Goal: Transaction & Acquisition: Purchase product/service

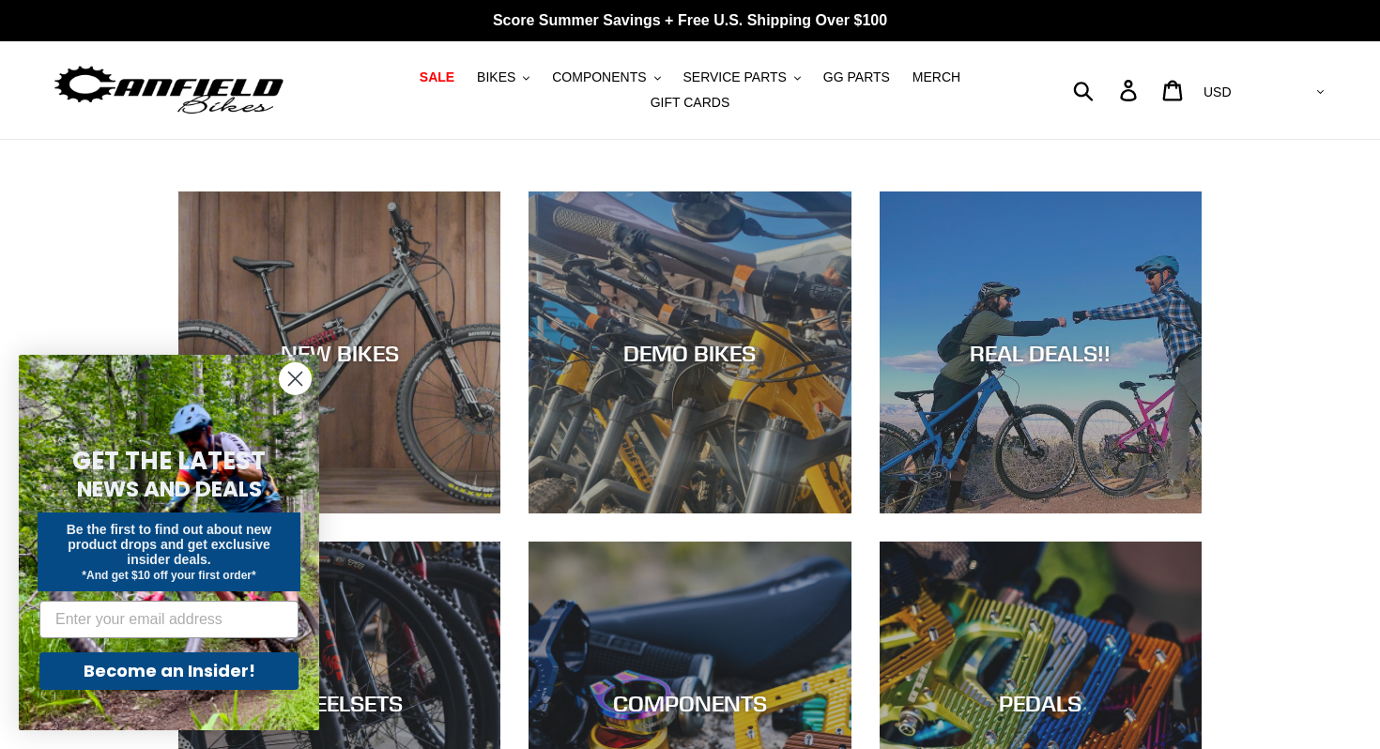
click at [291, 374] on circle "Close dialog" at bounding box center [295, 378] width 31 height 31
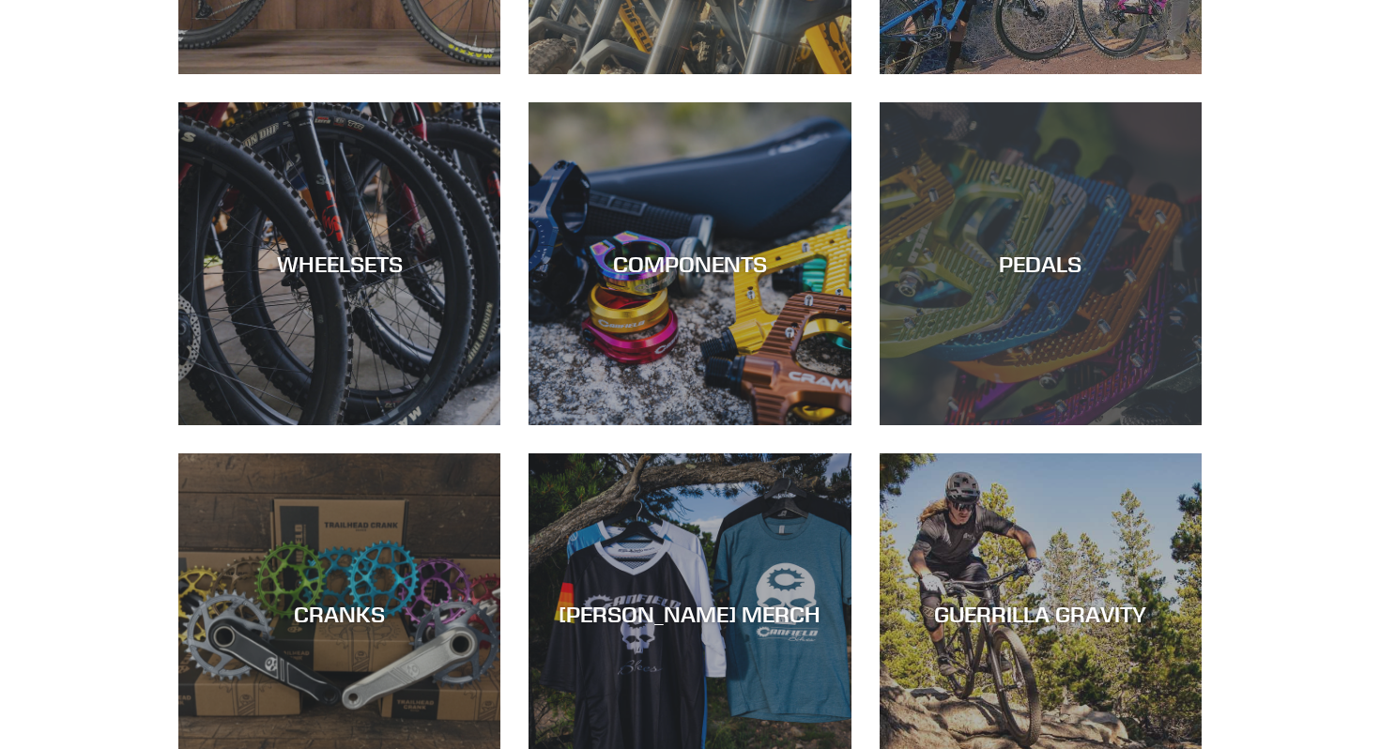
scroll to position [441, 0]
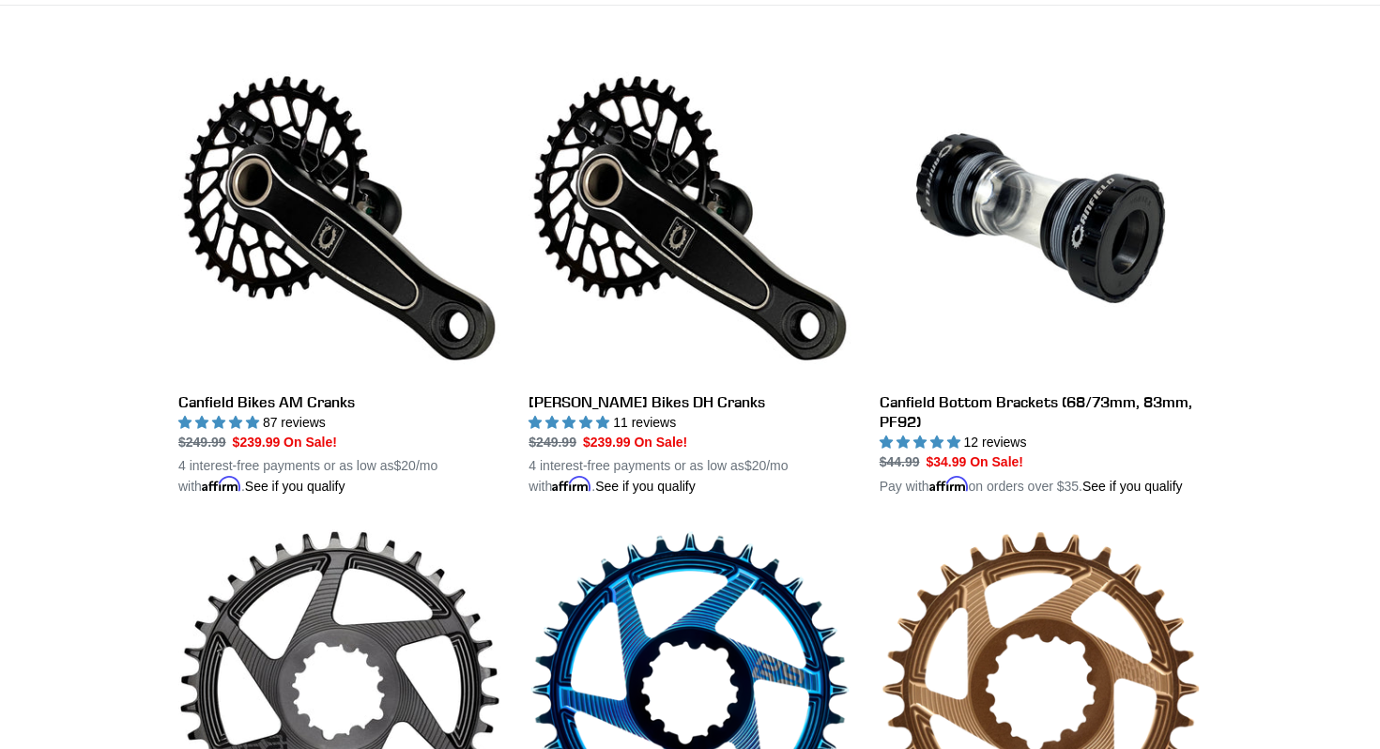
scroll to position [507, 0]
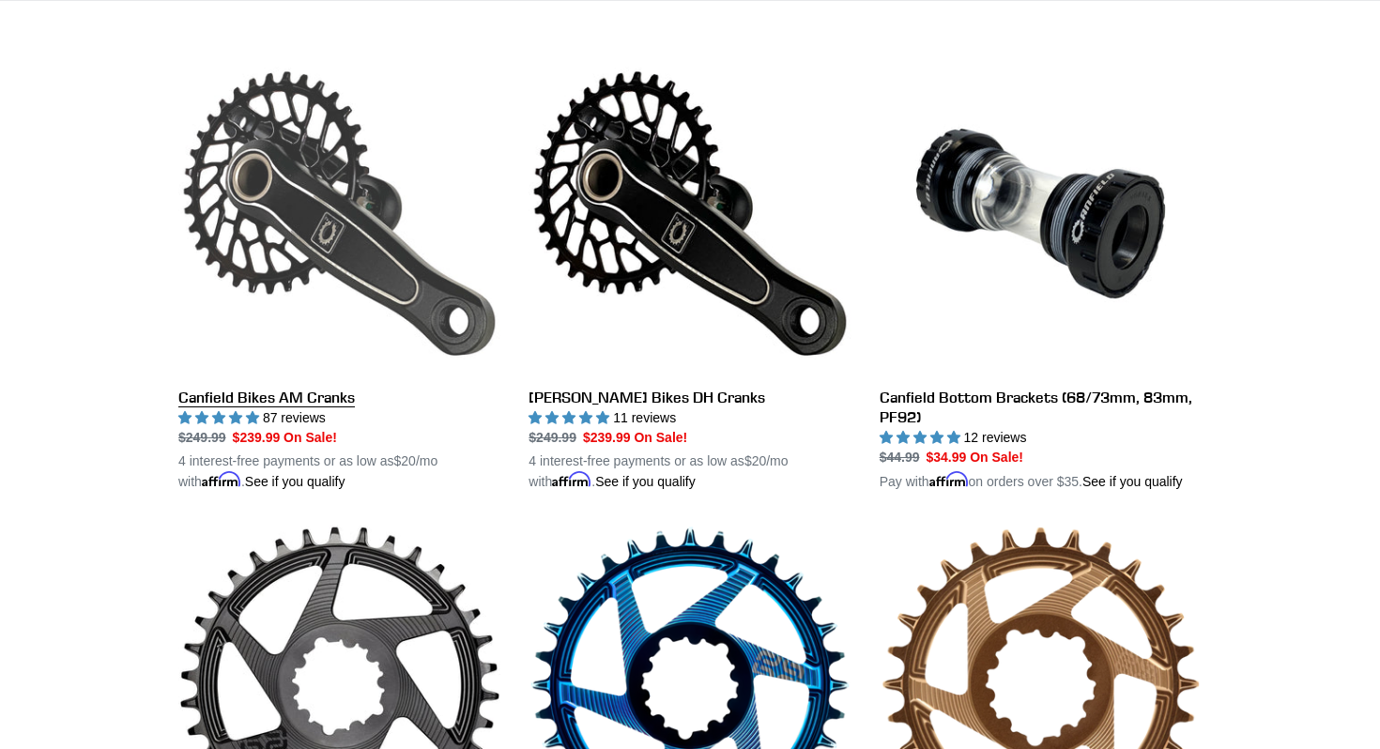
click at [321, 272] on link "Canfield Bikes AM Cranks" at bounding box center [339, 272] width 322 height 439
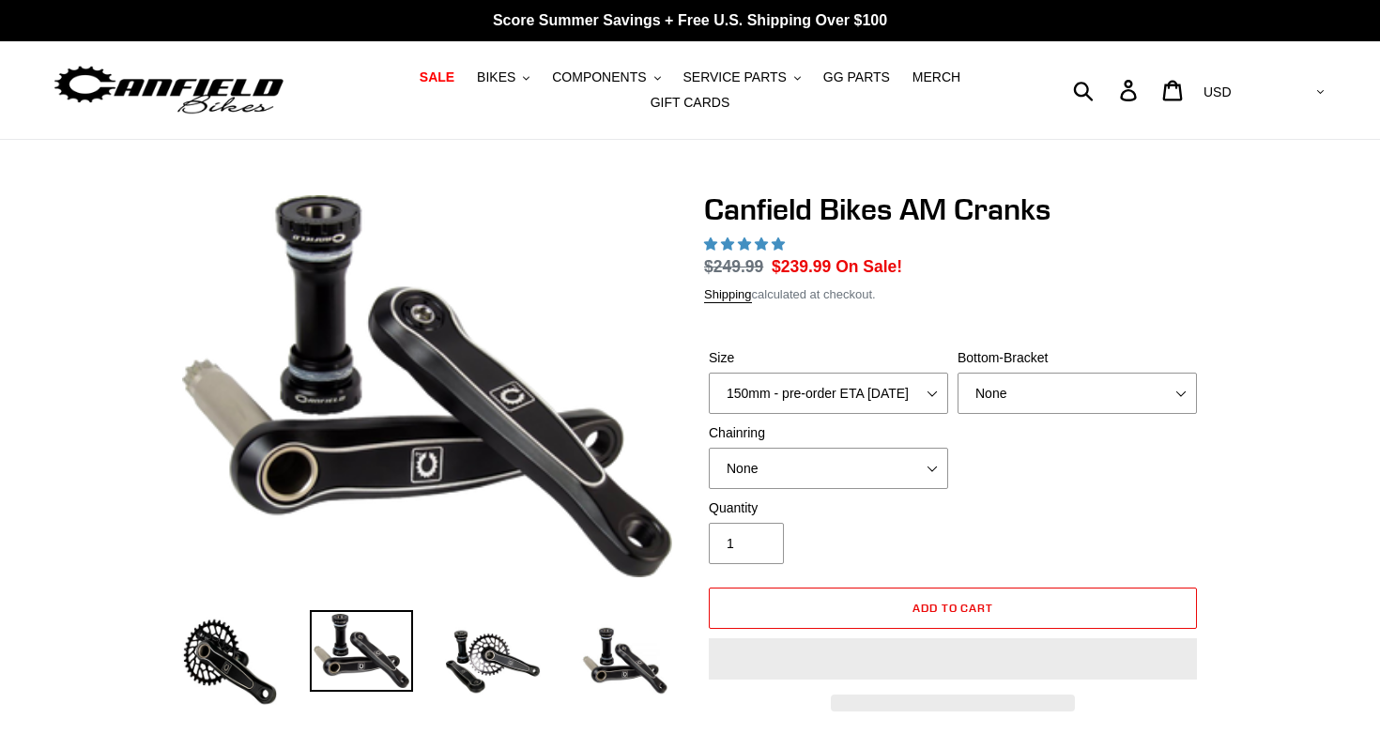
select select "highest-rating"
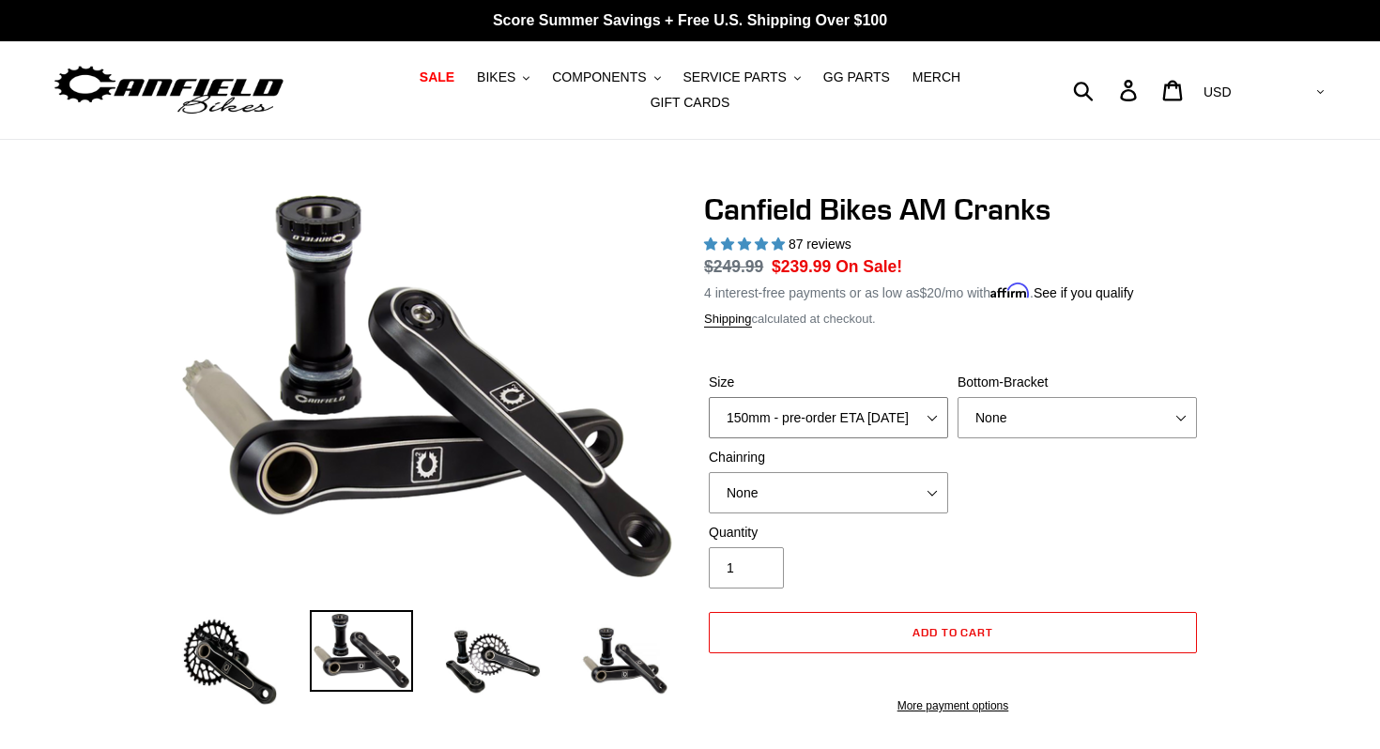
click at [842, 424] on select "150mm - pre-order ETA 9/30/25 155mm - pre-order ETA 9/30/25 160mm - pre-order E…" at bounding box center [828, 417] width 239 height 41
click at [709, 397] on select "150mm - pre-order ETA 9/30/25 155mm - pre-order ETA 9/30/25 160mm - pre-order E…" at bounding box center [828, 417] width 239 height 41
click at [849, 439] on div "Size 150mm - pre-order ETA 9/30/25 155mm - pre-order ETA 9/30/25 160mm - pre-or…" at bounding box center [952, 448] width 497 height 150
click at [838, 416] on select "150mm - pre-order ETA 9/30/25 155mm - pre-order ETA 9/30/25 160mm - pre-order E…" at bounding box center [828, 417] width 239 height 41
select select "155mm - pre-order ETA 9/30/25"
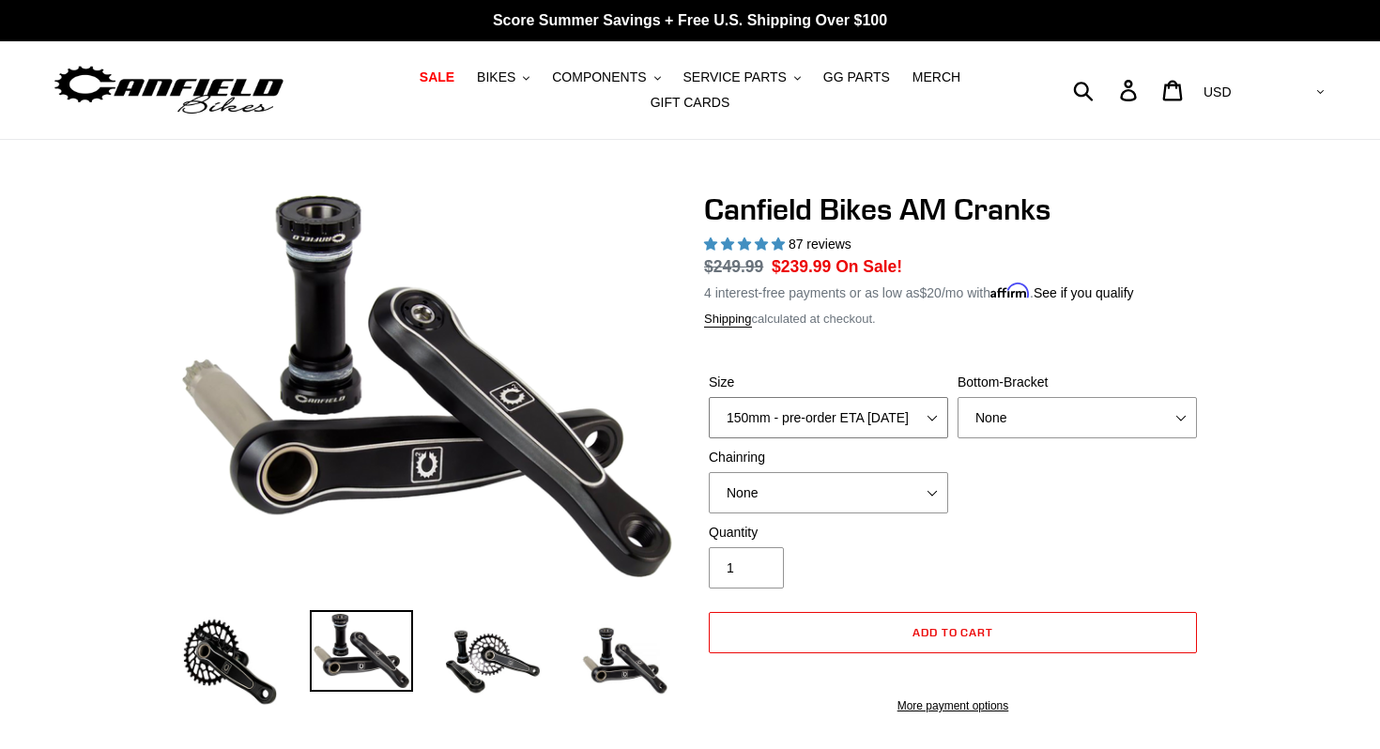
click at [709, 397] on select "150mm - pre-order ETA 9/30/25 155mm - pre-order ETA 9/30/25 160mm - pre-order E…" at bounding box center [828, 417] width 239 height 41
click at [817, 378] on label "Size" at bounding box center [828, 383] width 239 height 20
click at [817, 397] on select "150mm - pre-order ETA 9/30/25 155mm - pre-order ETA 9/30/25 160mm - pre-order E…" at bounding box center [828, 417] width 239 height 41
click at [817, 352] on form "Size 150mm - pre-order ETA 9/30/25 155mm - pre-order ETA 9/30/25 160mm - pre-or…" at bounding box center [952, 538] width 497 height 390
click at [1046, 432] on select "None BSA Threaded 68/73mm Press Fit PF92" at bounding box center [1076, 417] width 239 height 41
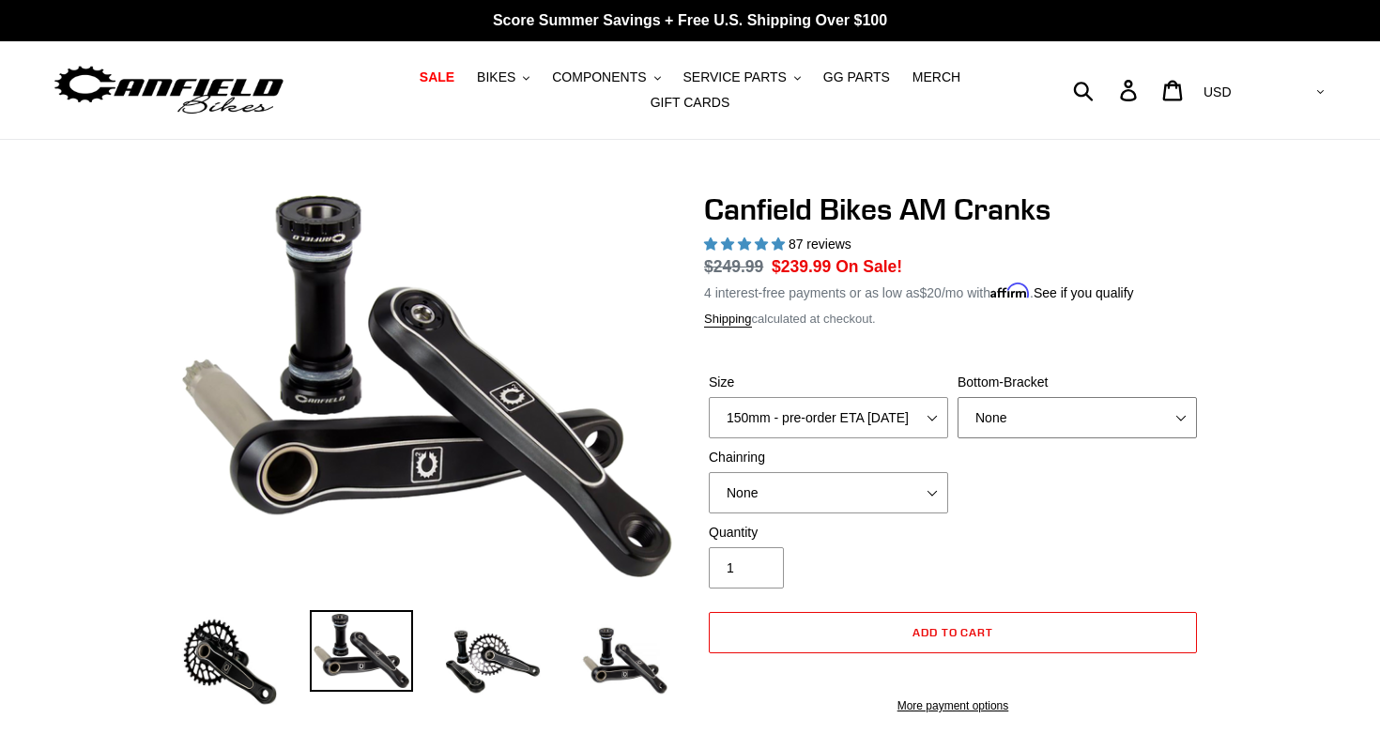
select select "BSA Threaded 68/73mm"
click at [957, 397] on select "None BSA Threaded 68/73mm Press Fit PF92" at bounding box center [1076, 417] width 239 height 41
click at [866, 498] on select "None 30t Round (Boost 148) 30t Oval (Boost 148) 32t Round (Boost 148) 32t Oval …" at bounding box center [828, 492] width 239 height 41
click at [709, 472] on select "None 30t Round (Boost 148) 30t Oval (Boost 148) 32t Round (Boost 148) 32t Oval …" at bounding box center [828, 492] width 239 height 41
click at [853, 489] on select "None 30t Round (Boost 148) 30t Oval (Boost 148) 32t Round (Boost 148) 32t Oval …" at bounding box center [828, 492] width 239 height 41
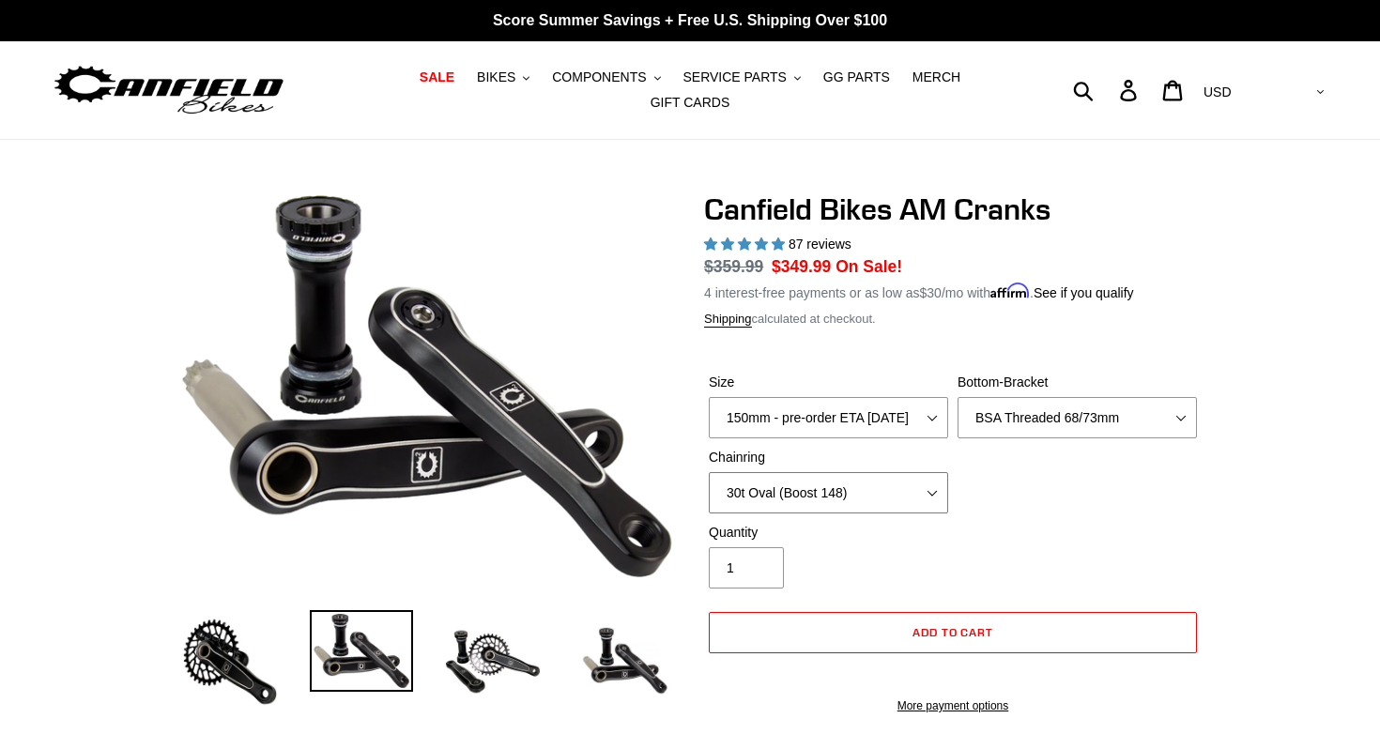
click at [709, 472] on select "None 30t Round (Boost 148) 30t Oval (Boost 148) 32t Round (Boost 148) 32t Oval …" at bounding box center [828, 492] width 239 height 41
click at [862, 501] on select "None 30t Round (Boost 148) 30t Oval (Boost 148) 32t Round (Boost 148) 32t Oval …" at bounding box center [828, 492] width 239 height 41
click at [709, 472] on select "None 30t Round (Boost 148) 30t Oval (Boost 148) 32t Round (Boost 148) 32t Oval …" at bounding box center [828, 492] width 239 height 41
click at [909, 496] on select "None 30t Round (Boost 148) 30t Oval (Boost 148) 32t Round (Boost 148) 32t Oval …" at bounding box center [828, 492] width 239 height 41
click at [709, 472] on select "None 30t Round (Boost 148) 30t Oval (Boost 148) 32t Round (Boost 148) 32t Oval …" at bounding box center [828, 492] width 239 height 41
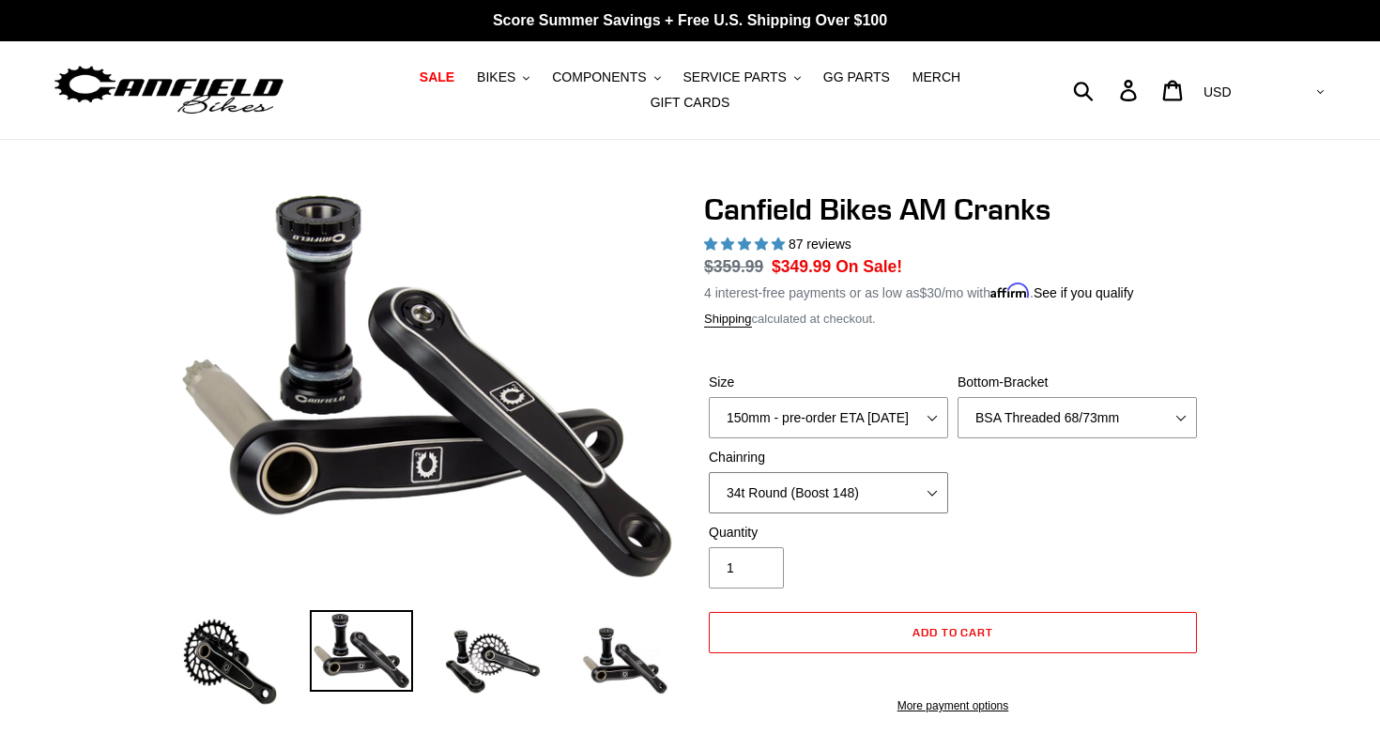
click at [843, 484] on select "None 30t Round (Boost 148) 30t Oval (Boost 148) 32t Round (Boost 148) 32t Oval …" at bounding box center [828, 492] width 239 height 41
click at [709, 472] on select "None 30t Round (Boost 148) 30t Oval (Boost 148) 32t Round (Boost 148) 32t Oval …" at bounding box center [828, 492] width 239 height 41
click at [881, 492] on select "None 30t Round (Boost 148) 30t Oval (Boost 148) 32t Round (Boost 148) 32t Oval …" at bounding box center [828, 492] width 239 height 41
select select "32t Oval (Boost 148)"
click at [709, 472] on select "None 30t Round (Boost 148) 30t Oval (Boost 148) 32t Round (Boost 148) 32t Oval …" at bounding box center [828, 492] width 239 height 41
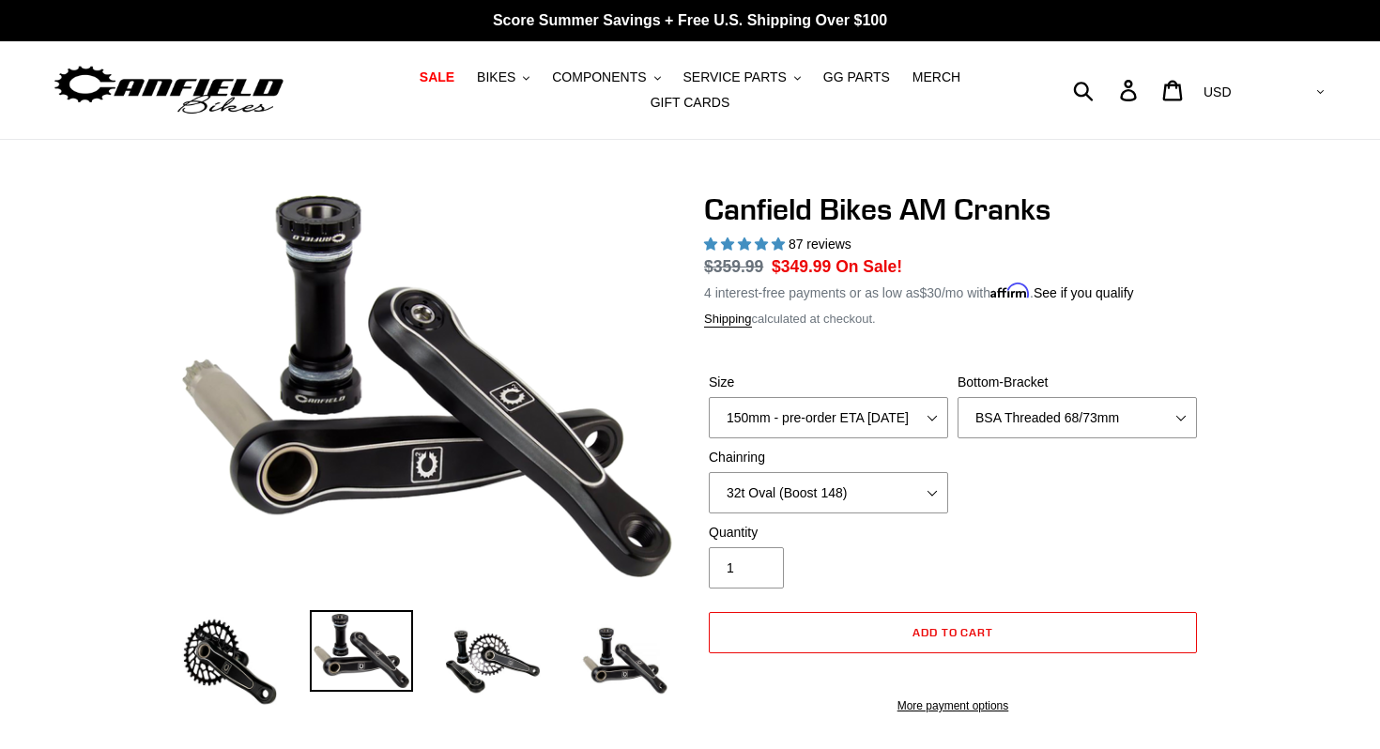
click at [909, 331] on div "Canfield Bikes AM Cranks 87 reviews Regular price $359.99 Sale price $349.99 On…" at bounding box center [952, 462] width 497 height 542
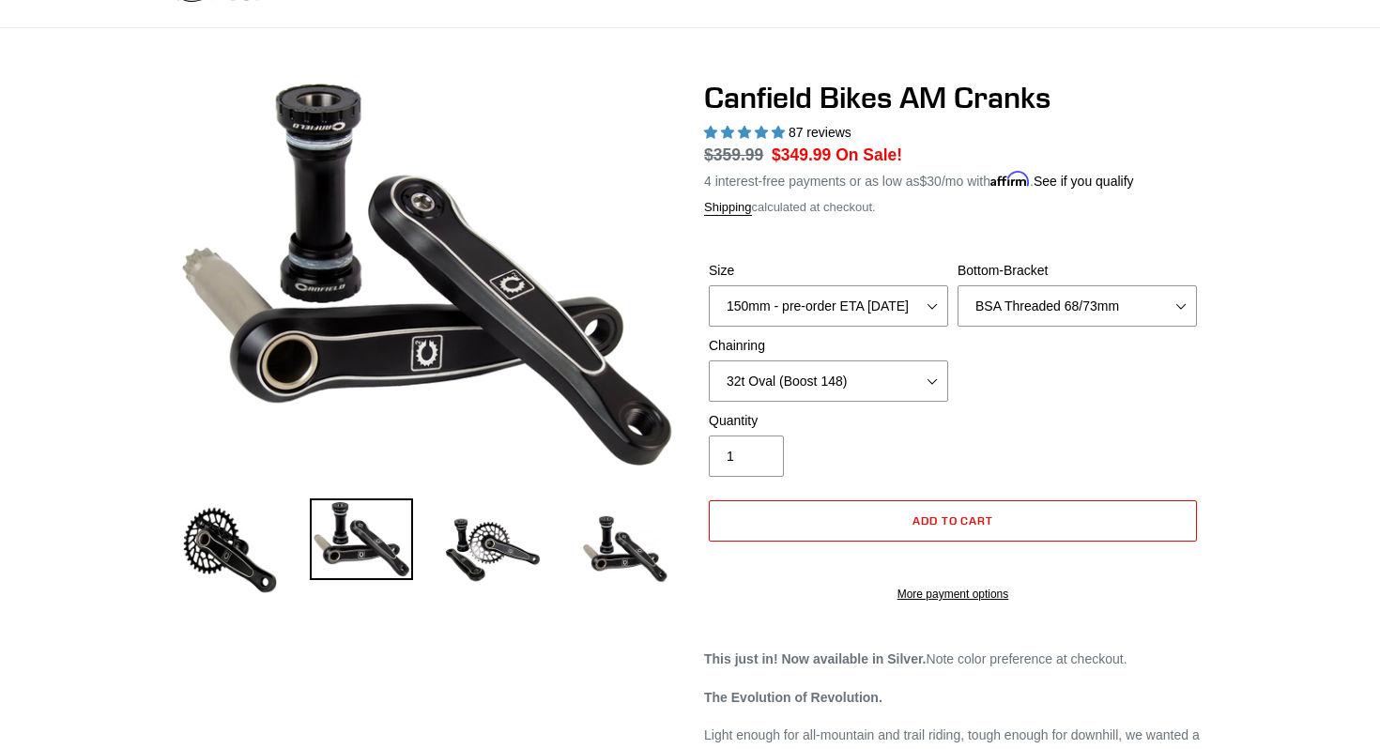
scroll to position [109, 0]
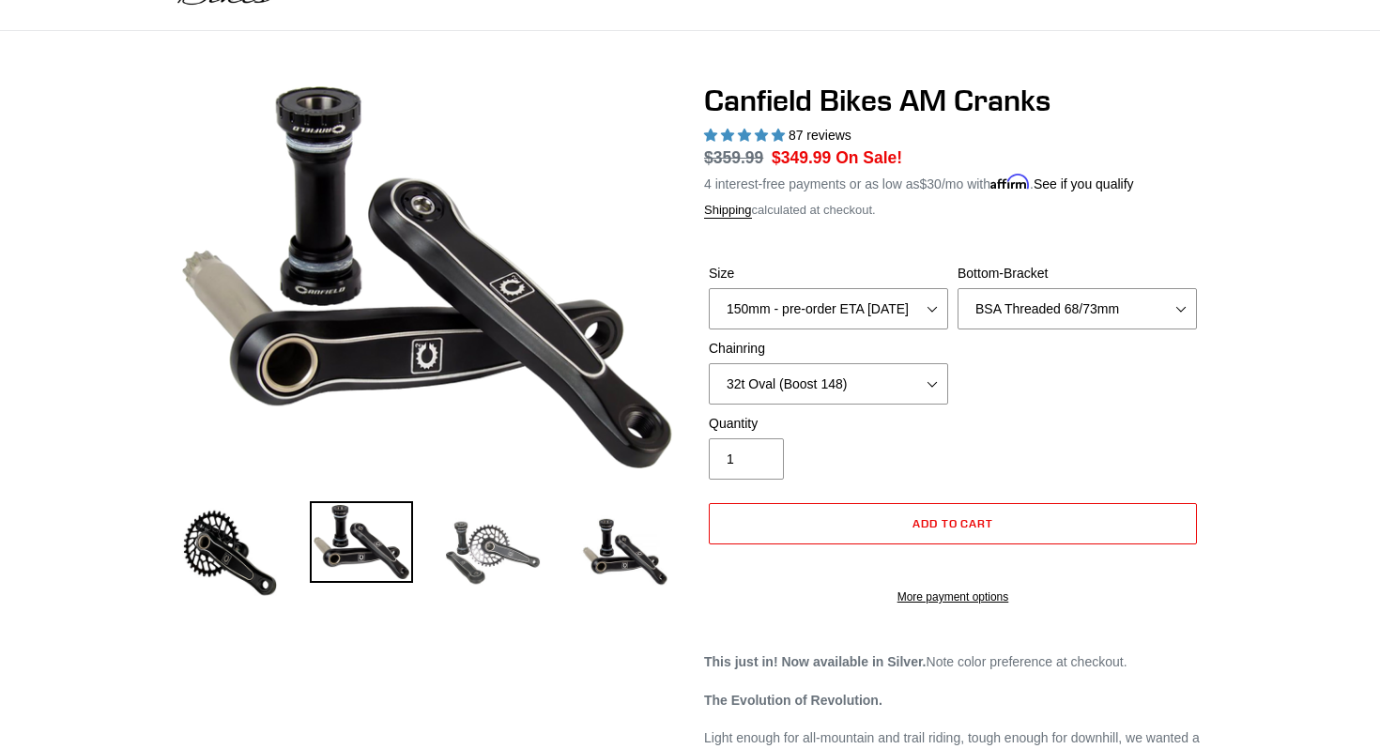
click at [516, 554] on img at bounding box center [492, 552] width 103 height 103
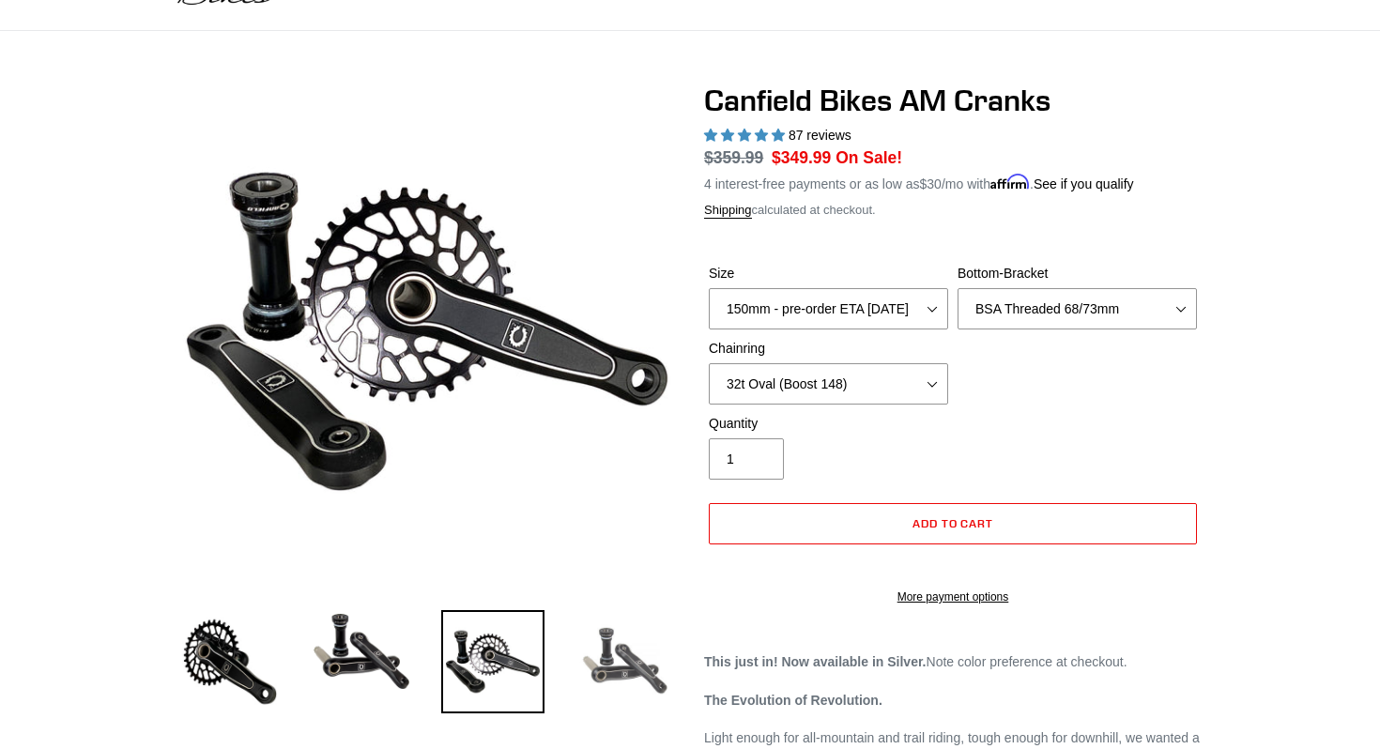
click at [606, 663] on img at bounding box center [624, 661] width 103 height 103
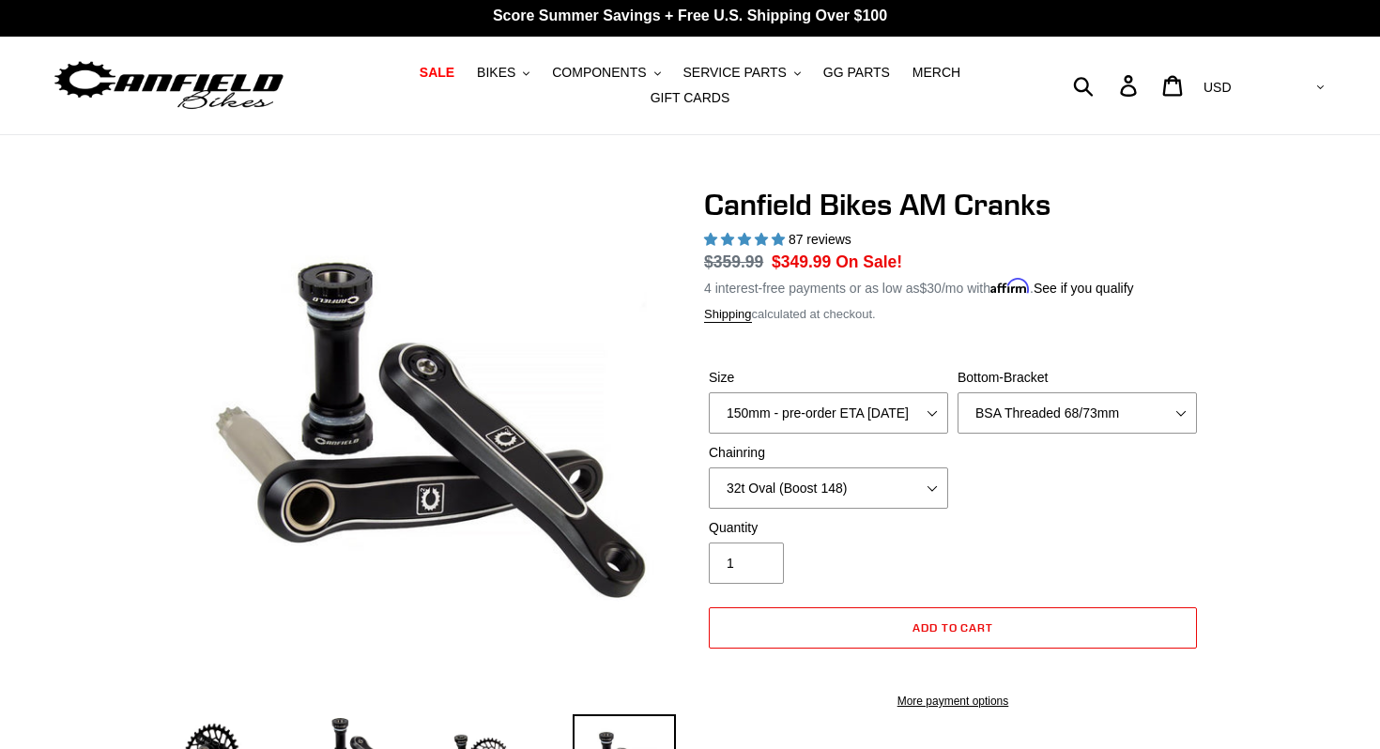
scroll to position [0, 0]
